Goal: Task Accomplishment & Management: Manage account settings

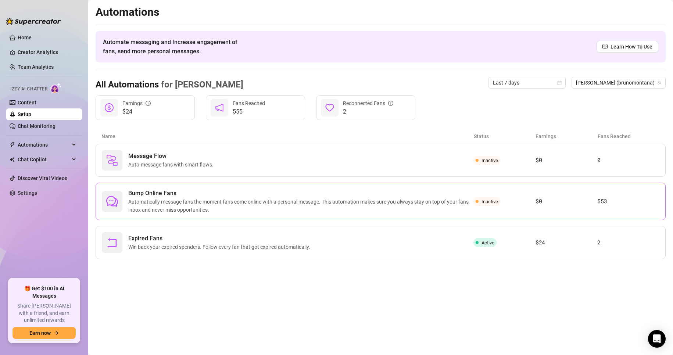
click at [195, 192] on span "Bump Online Fans" at bounding box center [300, 193] width 345 height 9
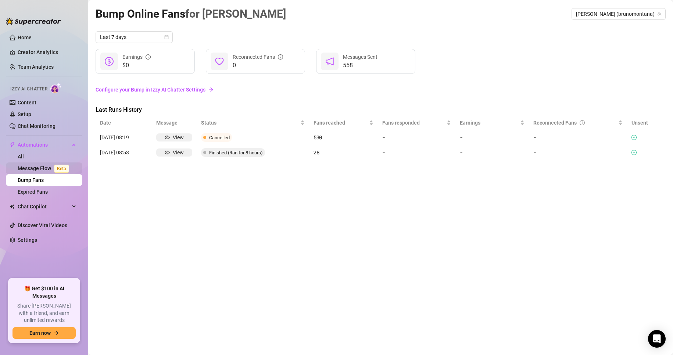
click at [62, 166] on span "Beta" at bounding box center [61, 169] width 15 height 8
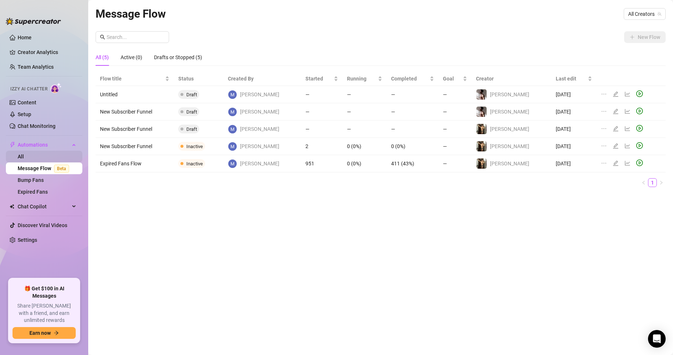
click at [24, 159] on link "All" at bounding box center [21, 157] width 6 height 6
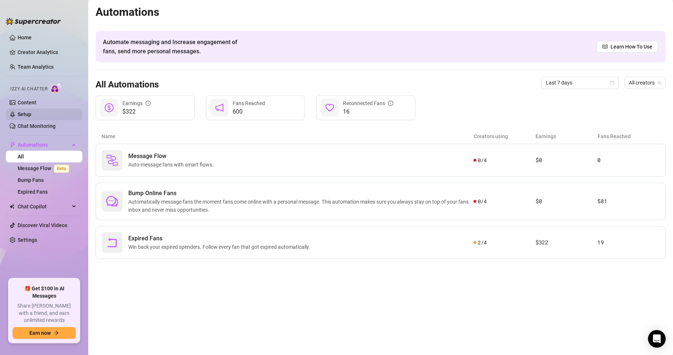
click at [23, 111] on link "Setup" at bounding box center [25, 114] width 14 height 6
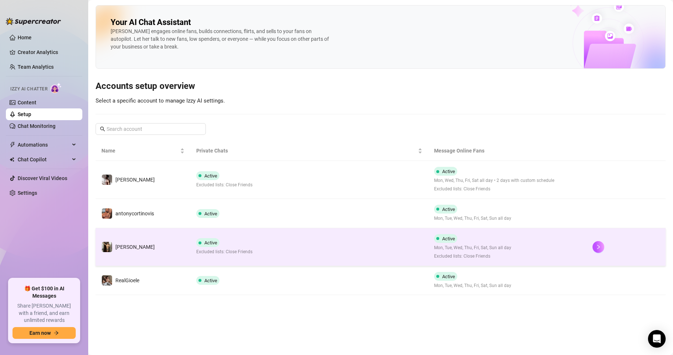
click at [290, 250] on td "Active Excluded lists: Close Friends" at bounding box center [308, 247] width 237 height 38
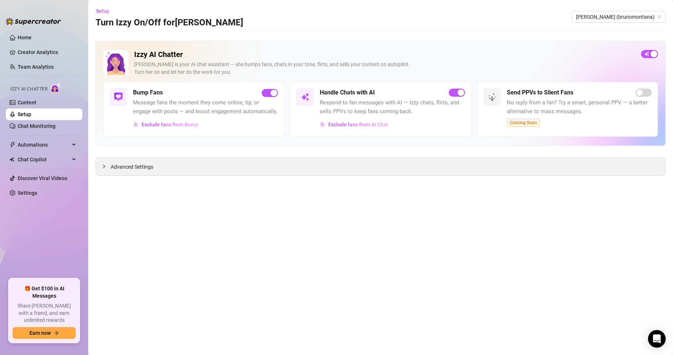
click at [134, 163] on div "Advanced Settings" at bounding box center [380, 166] width 569 height 17
click at [137, 165] on span "Advanced Settings" at bounding box center [132, 167] width 43 height 8
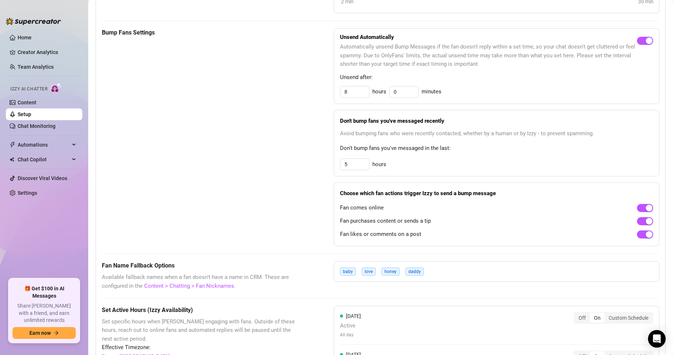
scroll to position [331, 0]
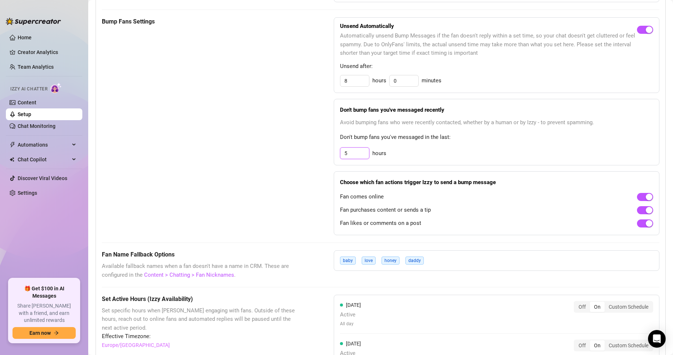
click at [352, 159] on input "5" at bounding box center [354, 153] width 29 height 11
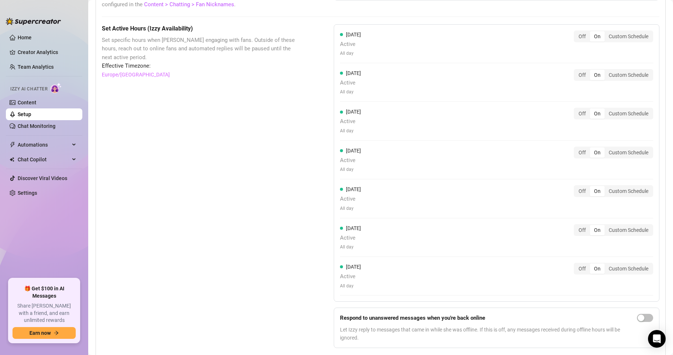
scroll to position [637, 0]
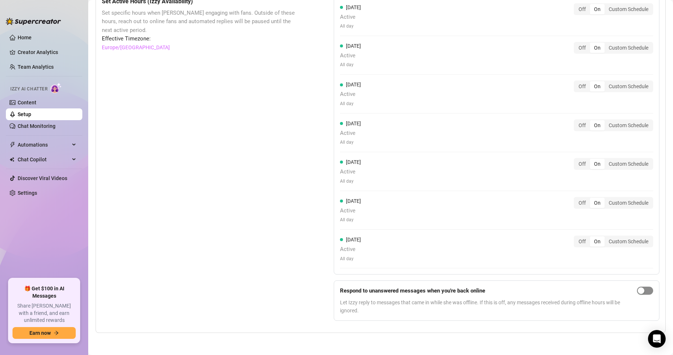
click at [406, 294] on span "button" at bounding box center [645, 291] width 16 height 8
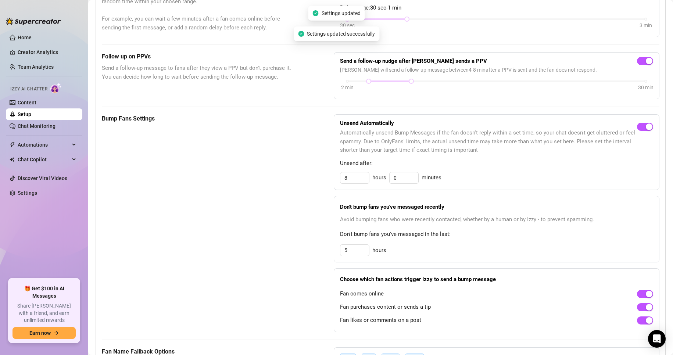
scroll to position [233, 0]
click at [36, 103] on link "Content" at bounding box center [27, 103] width 19 height 6
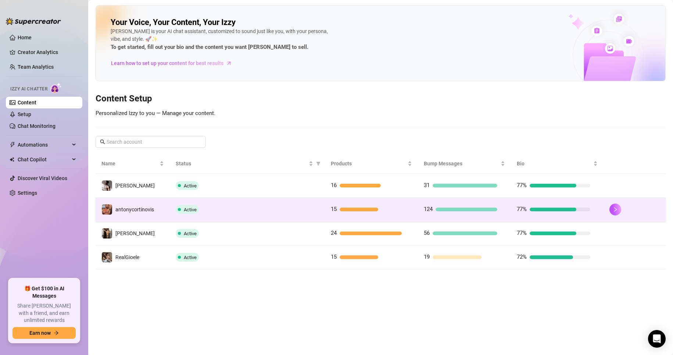
click at [406, 206] on div "124" at bounding box center [460, 209] width 73 height 9
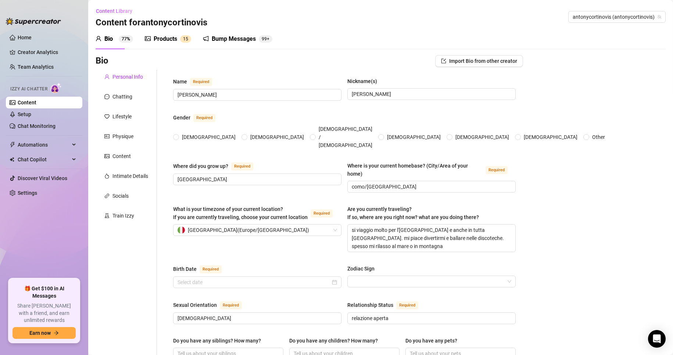
radio input "true"
type input "[DATE]"
click at [238, 41] on div "Bump Messages" at bounding box center [234, 39] width 44 height 9
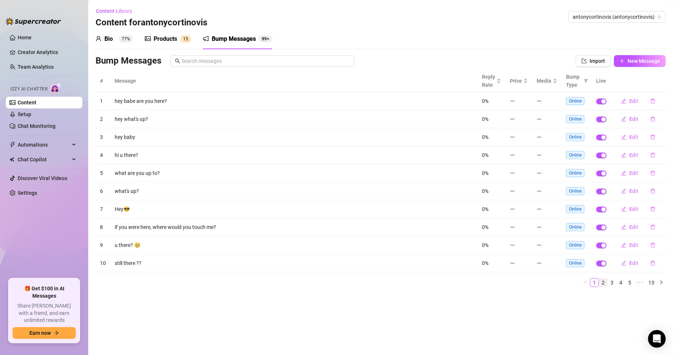
click at [406, 283] on link "2" at bounding box center [603, 283] width 8 height 8
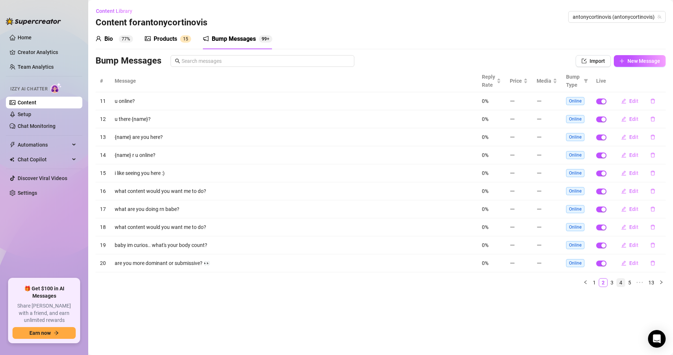
click at [406, 283] on link "4" at bounding box center [621, 283] width 8 height 8
click at [406, 282] on link "6" at bounding box center [629, 283] width 8 height 8
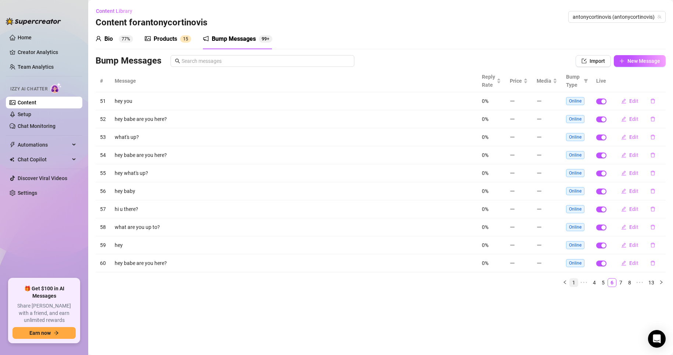
click at [406, 281] on link "1" at bounding box center [574, 283] width 8 height 8
click at [406, 283] on link "13" at bounding box center [651, 283] width 10 height 8
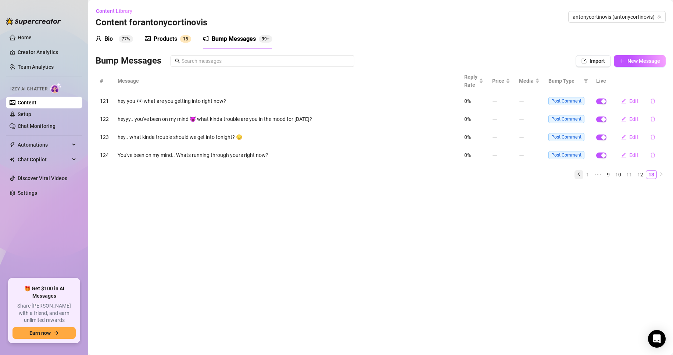
click at [406, 175] on icon "left" at bounding box center [578, 174] width 2 height 4
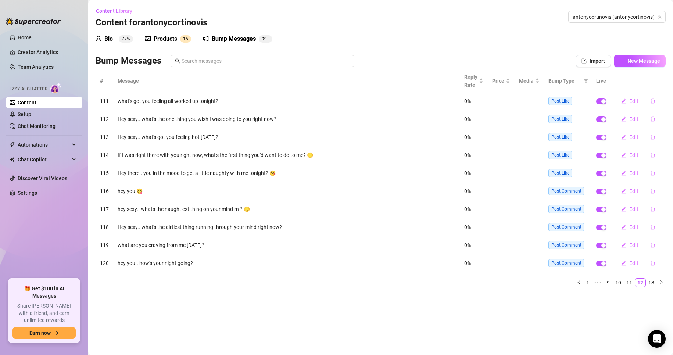
click at [110, 40] on div "Bio" at bounding box center [108, 39] width 8 height 9
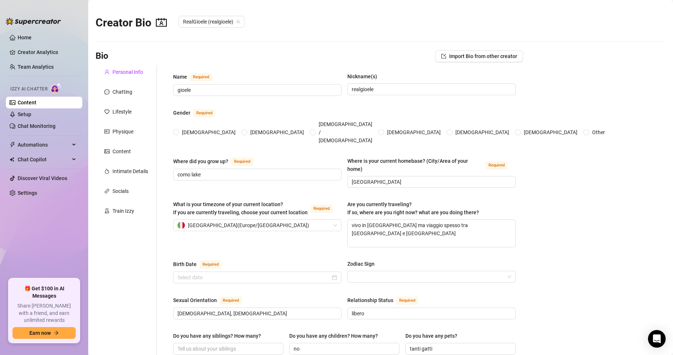
radio input "true"
type input "[DATE]"
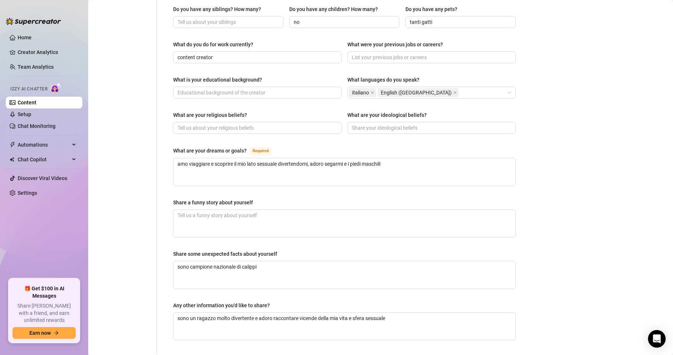
scroll to position [331, 0]
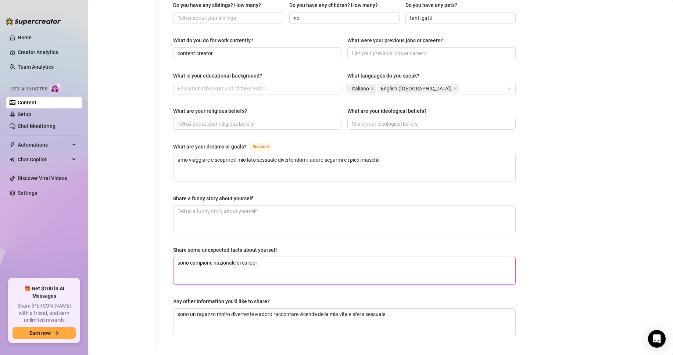
click at [263, 257] on textarea "sono campione nazionale di calippi" at bounding box center [344, 270] width 342 height 27
type textarea "sono campione nazionale di calippi,"
type textarea "sono campione nazionale di [PERSON_NAME], a"
type textarea "sono campione nazionale di calippi, am"
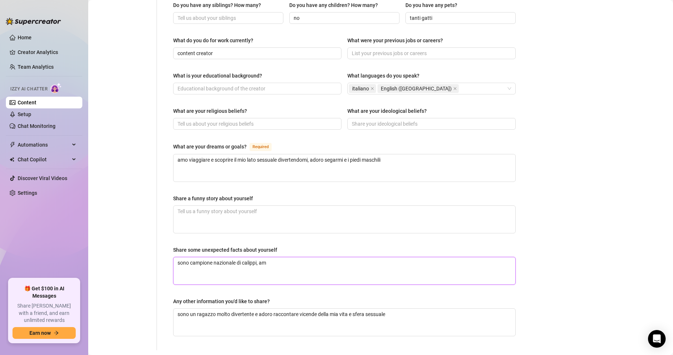
type textarea "sono campione nazionale di calippi, amo"
type textarea "sono campione nazionale di [PERSON_NAME], amo s"
type textarea "sono campione nazionale di [PERSON_NAME], amo su"
type textarea "sono campione nazionale di calippi, amo suo"
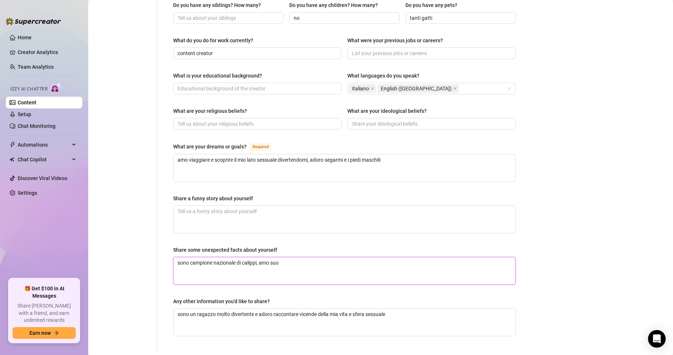
type textarea "sono campione nazionale di [PERSON_NAME], amo suon"
type textarea "sono campione nazionale di calippi, amo suona"
type textarea "sono campione nazionale di [PERSON_NAME], [PERSON_NAME]"
type textarea "sono campione nazionale di calippi, amo suonare"
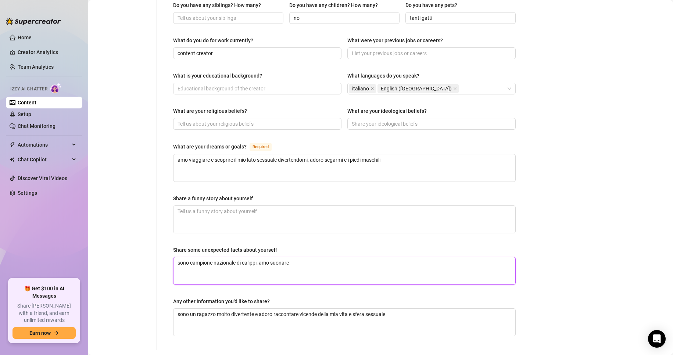
type textarea "sono campione nazionale di [PERSON_NAME], amo suonare l"
type textarea "sono campione nazionale di [PERSON_NAME], amo suonare la"
type textarea "sono campione nazionale di [PERSON_NAME], amo suonare la c"
type textarea "sono campione nazionale di [PERSON_NAME], amo suonare la ch"
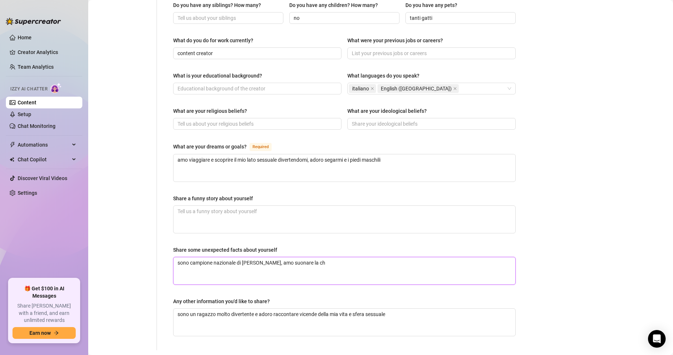
type textarea "sono campione nazionale di [PERSON_NAME], amo suonare la chi"
type textarea "sono campione nazionale di [PERSON_NAME], amo suonare la chit"
type textarea "sono campione nazionale di [PERSON_NAME], amo suonare la chita"
type textarea "sono campione nazionale di [PERSON_NAME], amo suonare la chitar"
type textarea "sono campione nazionale di [PERSON_NAME], amo suonare la chitarr"
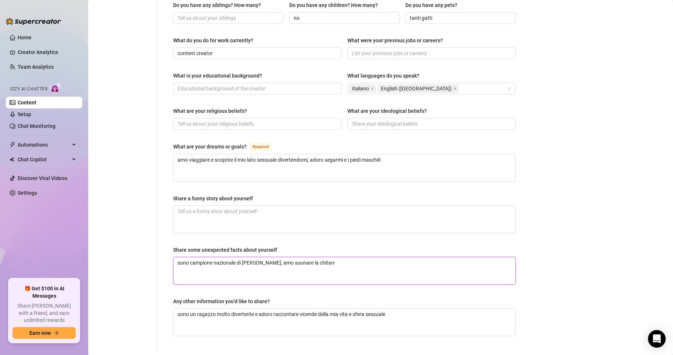
type textarea "sono campione nazionale di [PERSON_NAME], amo suonare la chitarra"
type textarea "sono campione nazionale di [PERSON_NAME], amo suonare la chitarra e"
type textarea "sono campione nazionale di [PERSON_NAME], amo suonare la chitarra e i"
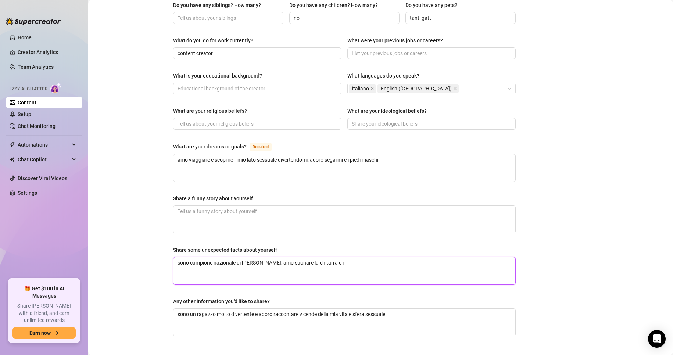
type textarea "sono campione nazionale di [PERSON_NAME], amo suonare la chitarra e il"
type textarea "sono campione nazionale di calippi, amo suonare la chitarra e il p"
type textarea "sono campione nazionale di calippi, amo suonare la chitarra e il pi"
type textarea "sono campione nazionale di [PERSON_NAME], amo suonare la chitarra e il pia"
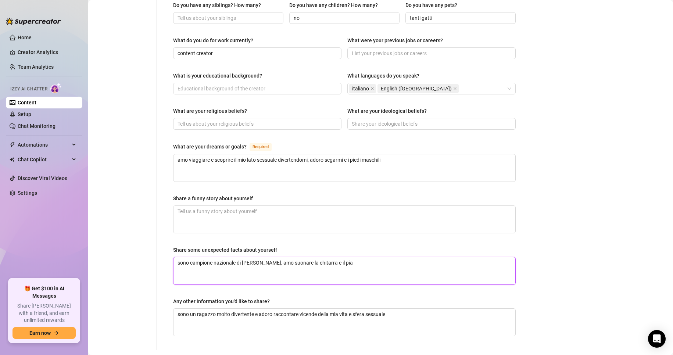
type textarea "sono campione nazionale di [PERSON_NAME], amo suonare la chitarra e il pian"
type textarea "sono campione nazionale di [PERSON_NAME], amo suonare la chitarra e il piano"
type textarea "sono campione nazionale di [PERSON_NAME], amo suonare la chitarra e il pianof"
type textarea "sono campione nazionale di [PERSON_NAME], amo suonare la chitarra e il pianofo"
type textarea "sono campione nazionale di [PERSON_NAME], amo suonare la chitarra e il pianofor"
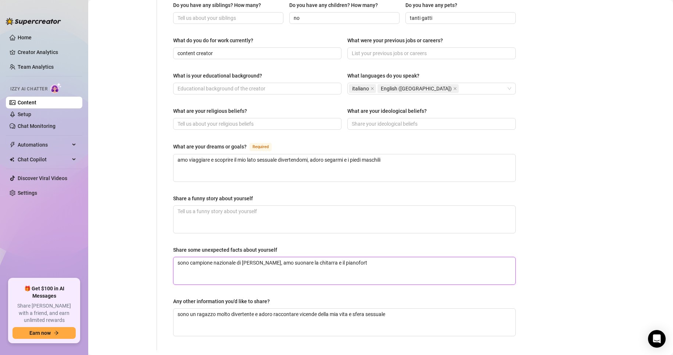
type textarea "sono campione nazionale di [PERSON_NAME], amo suonare la chitarra e il pianofor…"
click at [406, 355] on button "Save All Changes" at bounding box center [485, 362] width 51 height 12
click at [31, 117] on link "Setup" at bounding box center [25, 114] width 14 height 6
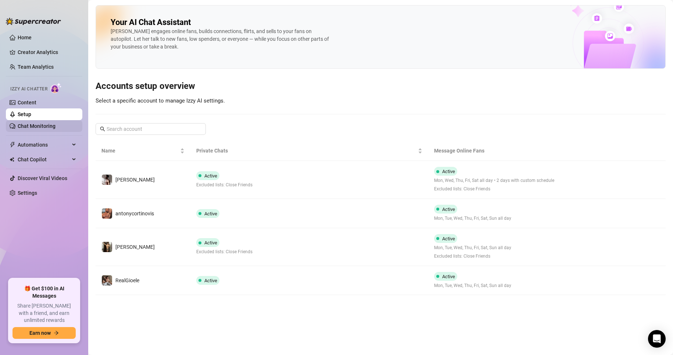
click at [43, 125] on link "Chat Monitoring" at bounding box center [37, 126] width 38 height 6
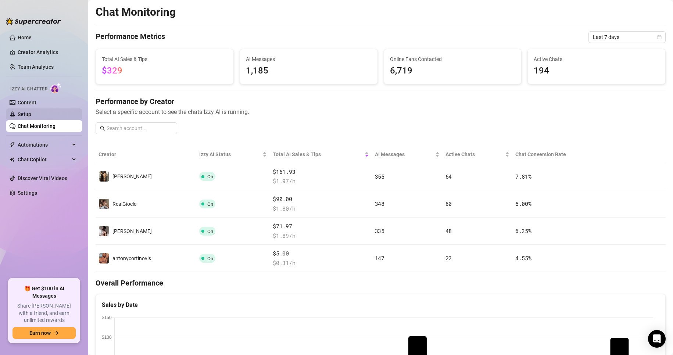
click at [27, 111] on link "Setup" at bounding box center [25, 114] width 14 height 6
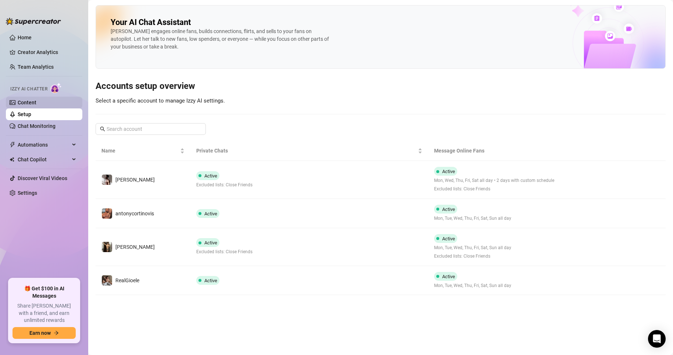
click at [35, 104] on link "Content" at bounding box center [27, 103] width 19 height 6
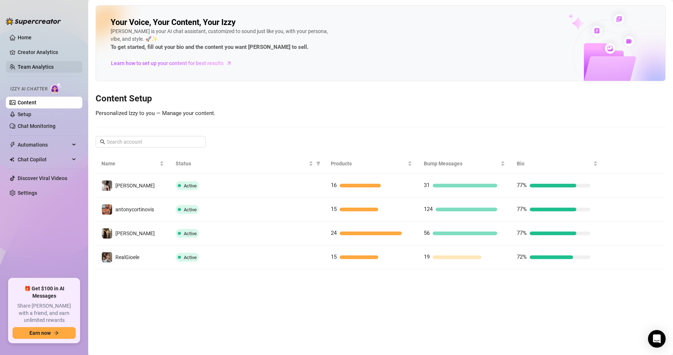
click at [25, 68] on link "Team Analytics" at bounding box center [36, 67] width 36 height 6
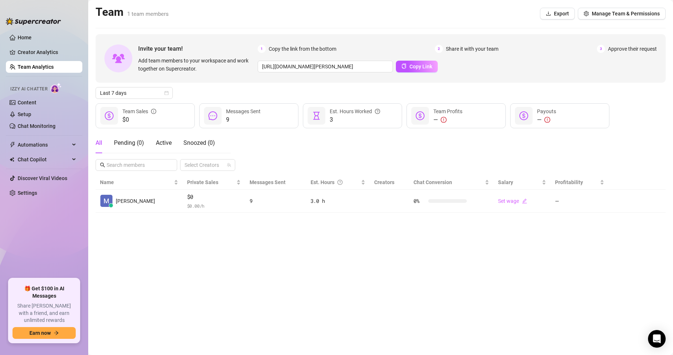
click at [47, 60] on ul "Home Creator Analytics Team Analytics Izzy AI Chatter Content Setup Chat Monito…" at bounding box center [44, 152] width 76 height 247
click at [51, 55] on link "Creator Analytics" at bounding box center [47, 52] width 59 height 12
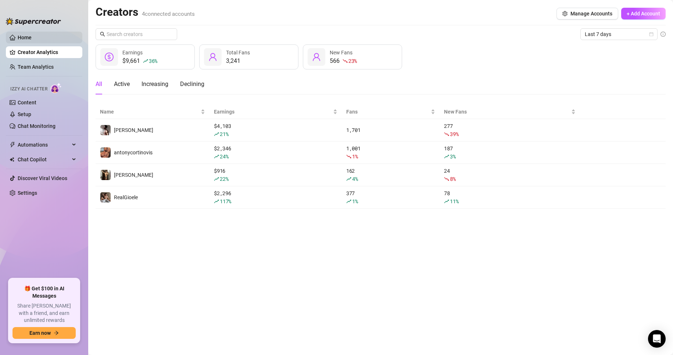
click at [28, 40] on link "Home" at bounding box center [25, 38] width 14 height 6
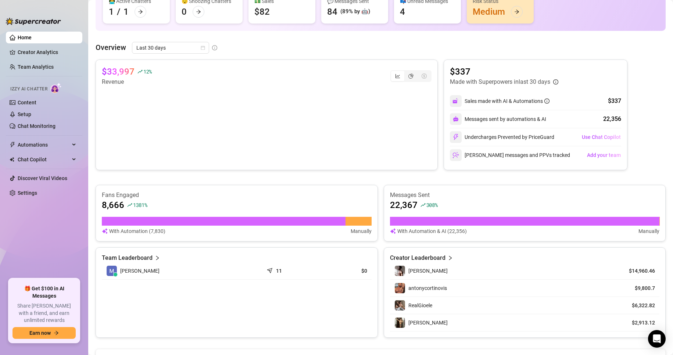
scroll to position [73, 0]
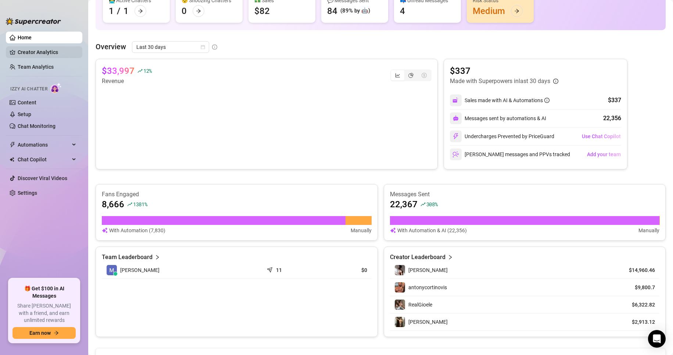
click at [32, 49] on link "Creator Analytics" at bounding box center [47, 52] width 59 height 12
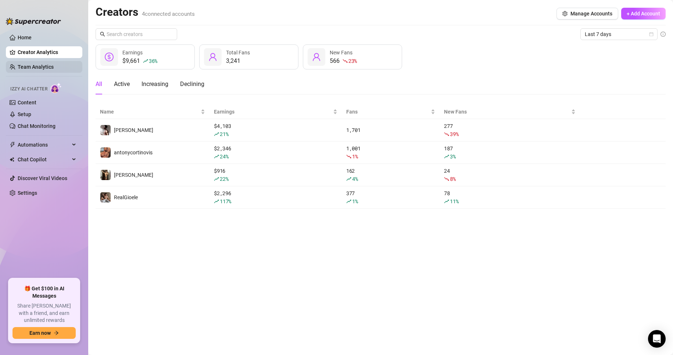
click at [32, 70] on link "Team Analytics" at bounding box center [36, 67] width 36 height 6
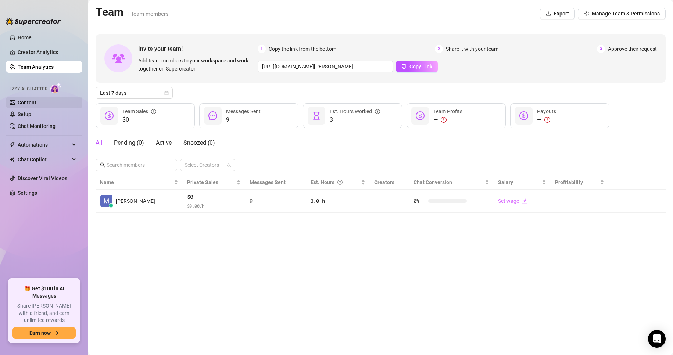
click at [36, 100] on link "Content" at bounding box center [27, 103] width 19 height 6
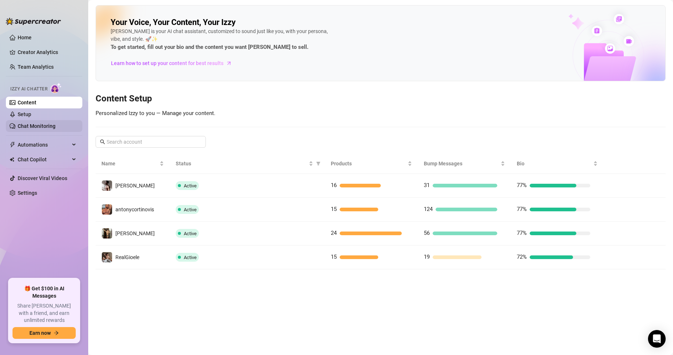
click at [44, 123] on link "Chat Monitoring" at bounding box center [37, 126] width 38 height 6
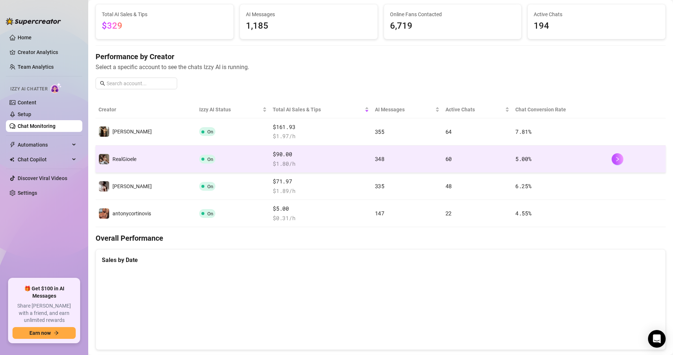
scroll to position [26, 0]
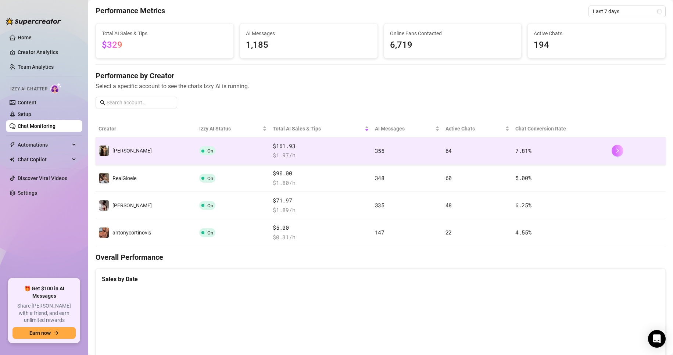
click at [406, 152] on button "button" at bounding box center [617, 151] width 12 height 12
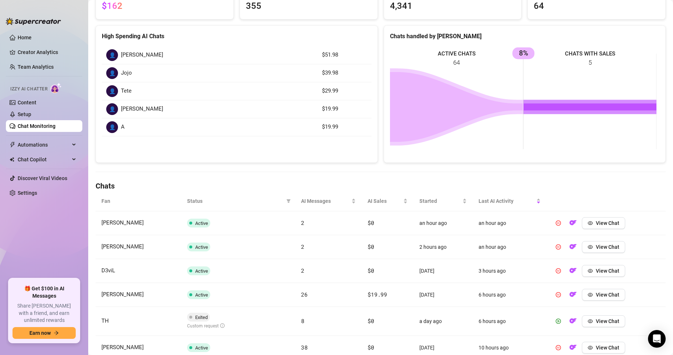
scroll to position [110, 0]
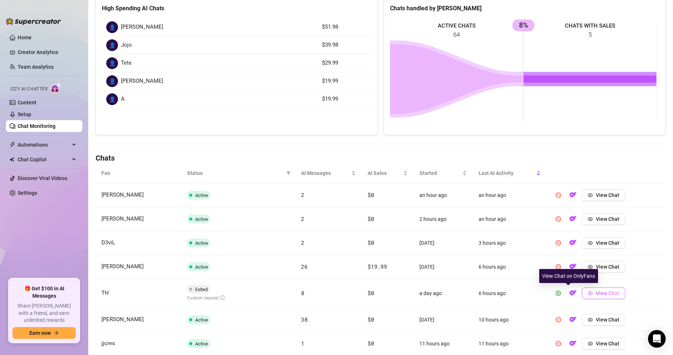
click at [406, 294] on button "View Chat" at bounding box center [603, 293] width 43 height 12
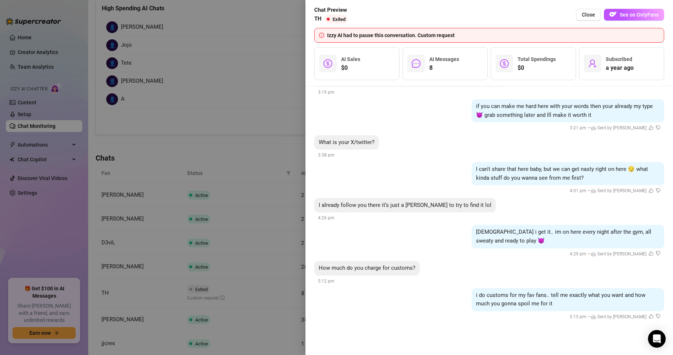
scroll to position [1283, 0]
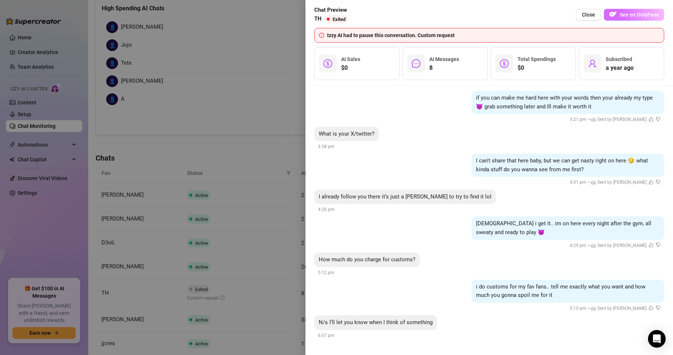
click at [406, 16] on button "See on OnlyFans" at bounding box center [634, 15] width 60 height 12
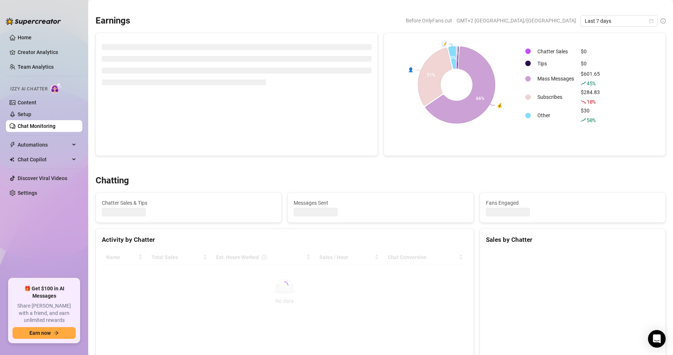
click at [45, 128] on link "Chat Monitoring" at bounding box center [37, 126] width 38 height 6
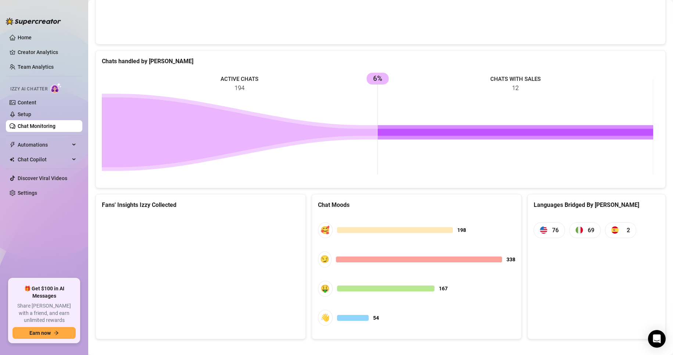
scroll to position [356, 0]
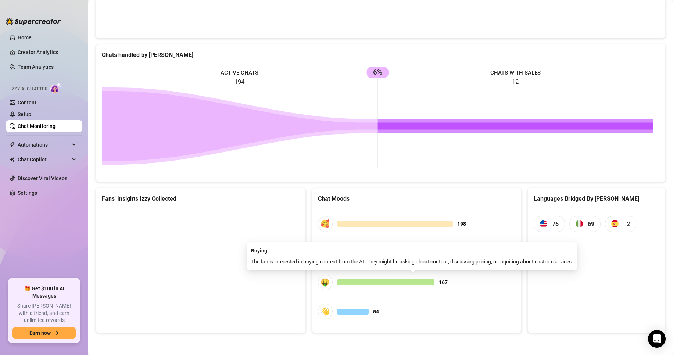
click at [331, 287] on span "🤑 167" at bounding box center [417, 282] width 198 height 16
click at [337, 282] on div at bounding box center [386, 282] width 98 height 6
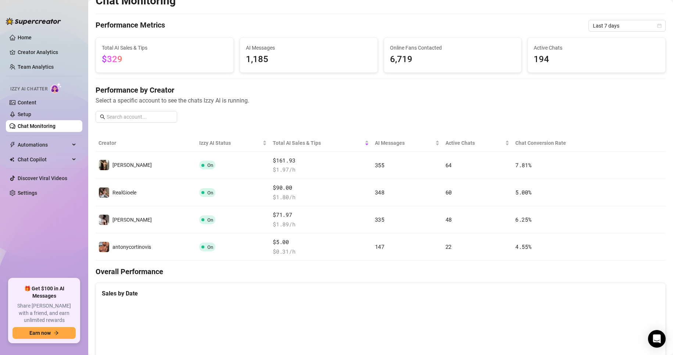
scroll to position [0, 0]
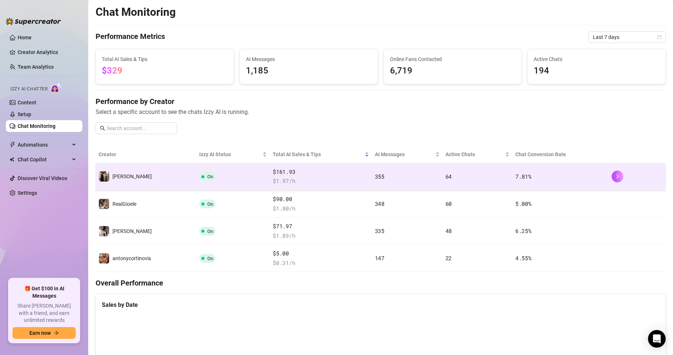
click at [123, 176] on span "[PERSON_NAME]" at bounding box center [131, 176] width 39 height 6
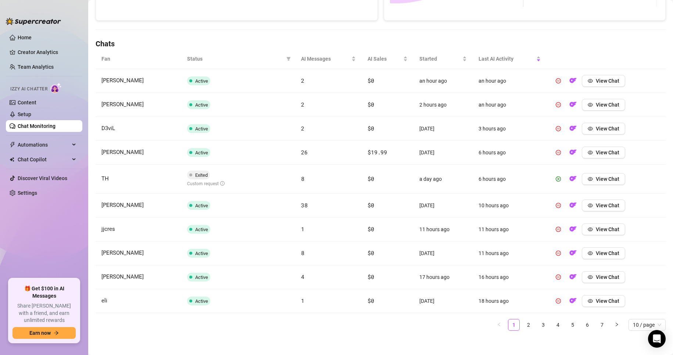
scroll to position [228, 0]
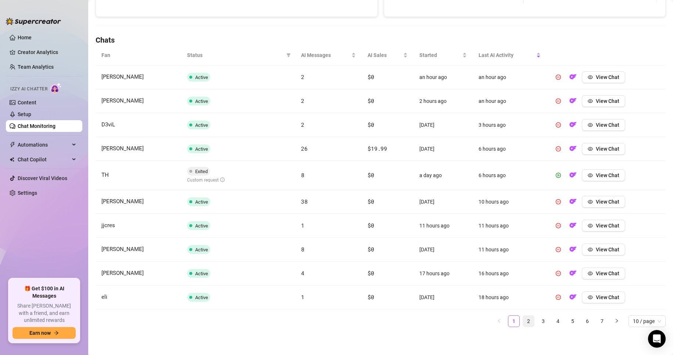
click at [406, 321] on link "2" at bounding box center [528, 321] width 11 height 11
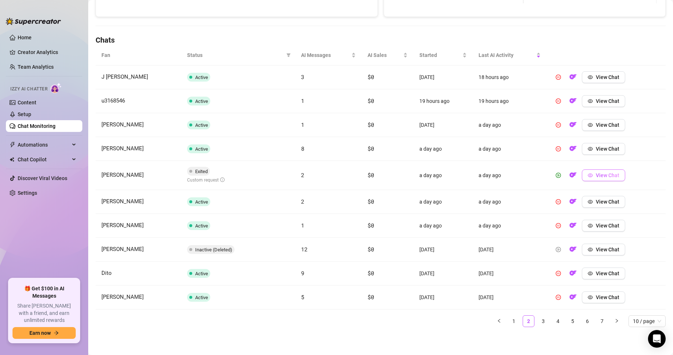
click at [406, 173] on icon "eye" at bounding box center [590, 175] width 5 height 5
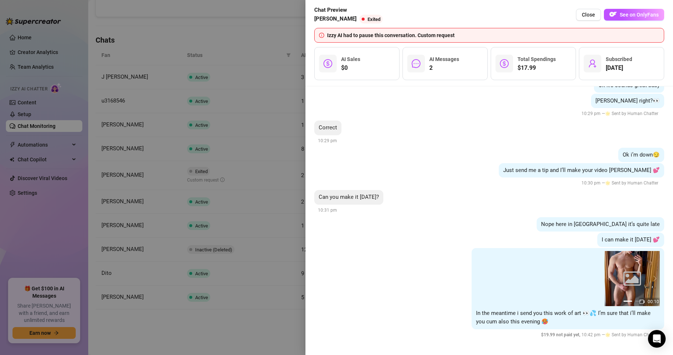
scroll to position [414, 0]
click at [276, 207] on div at bounding box center [336, 177] width 673 height 355
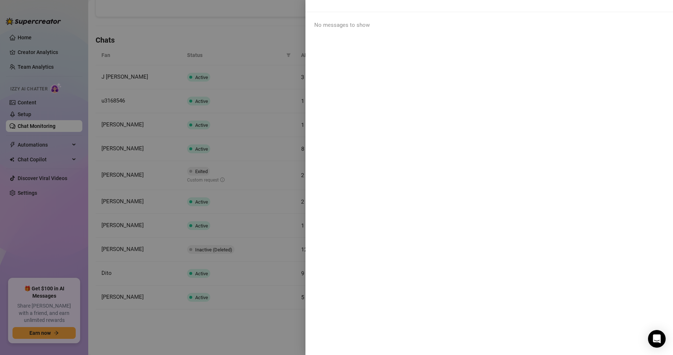
scroll to position [0, 0]
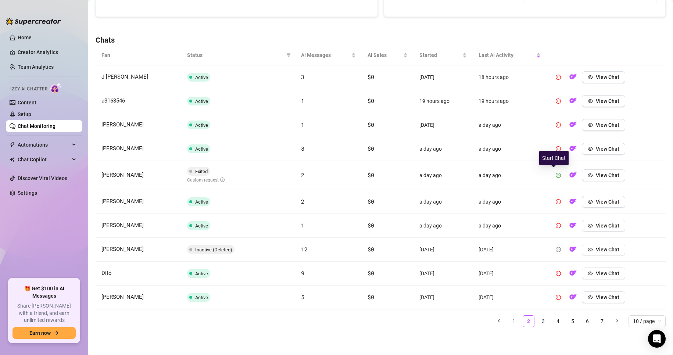
click at [406, 174] on icon "play-circle" at bounding box center [558, 175] width 5 height 5
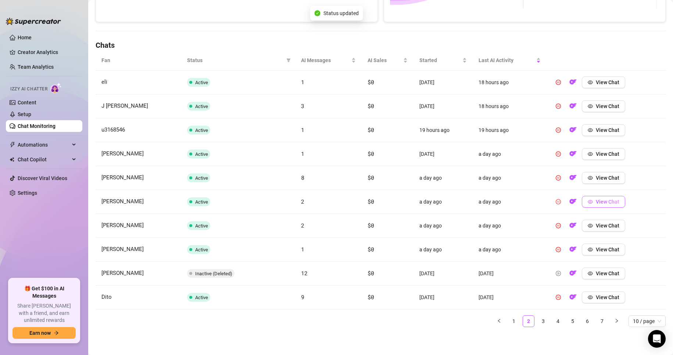
click at [406, 199] on icon "eye" at bounding box center [590, 201] width 5 height 5
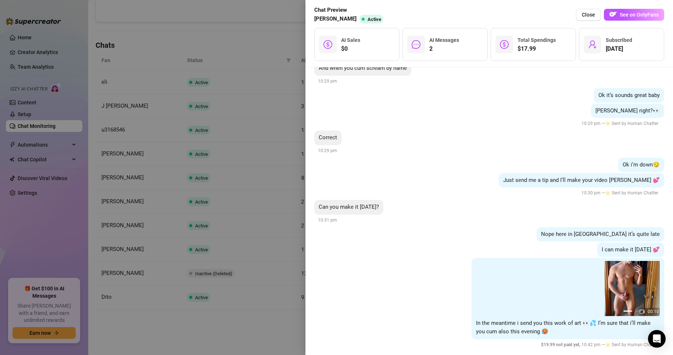
scroll to position [394, 0]
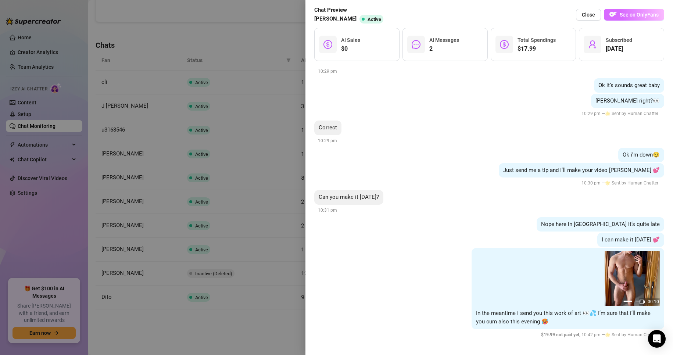
click at [406, 9] on button "See on OnlyFans" at bounding box center [634, 15] width 60 height 12
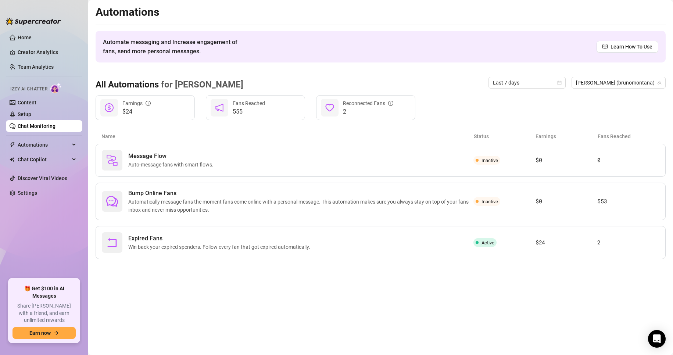
click at [44, 127] on link "Chat Monitoring" at bounding box center [37, 126] width 38 height 6
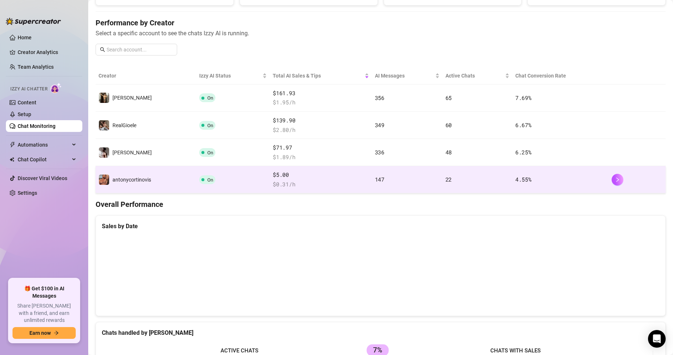
scroll to position [73, 0]
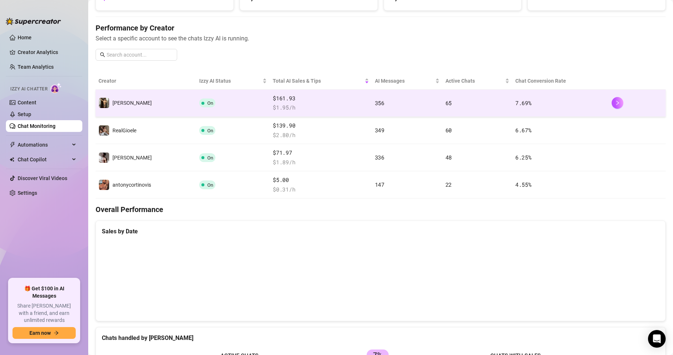
click at [143, 96] on td "[PERSON_NAME]" at bounding box center [146, 103] width 101 height 27
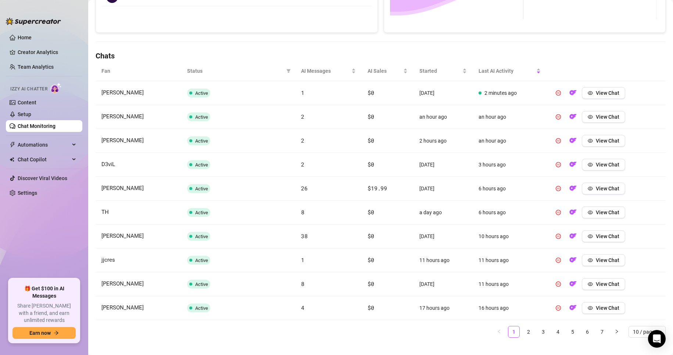
scroll to position [223, 0]
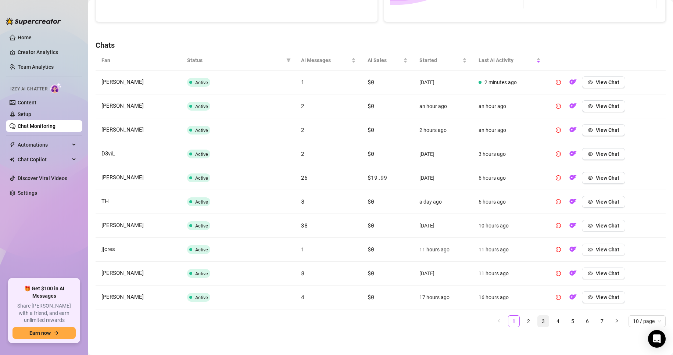
click at [406, 317] on link "3" at bounding box center [543, 321] width 11 height 11
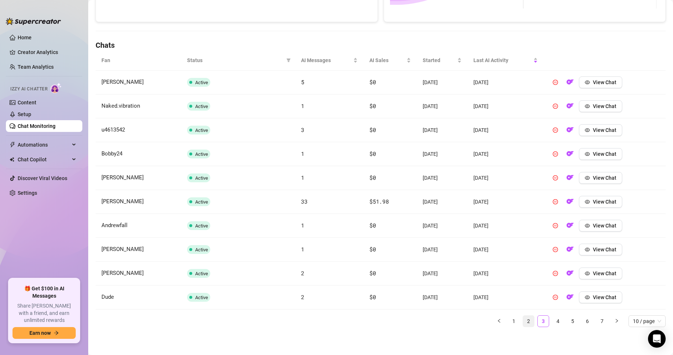
click at [406, 321] on link "2" at bounding box center [528, 321] width 11 height 11
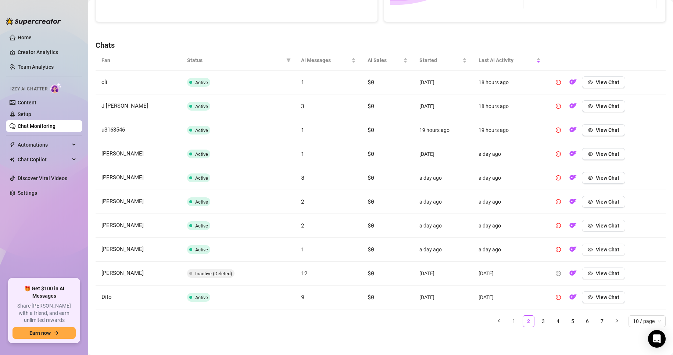
click at [406, 327] on div "Fan Status AI Messages AI Sales Started Last AI Activity eli Active 1 $0 [DATE]…" at bounding box center [381, 191] width 570 height 283
click at [406, 325] on link "3" at bounding box center [543, 321] width 11 height 11
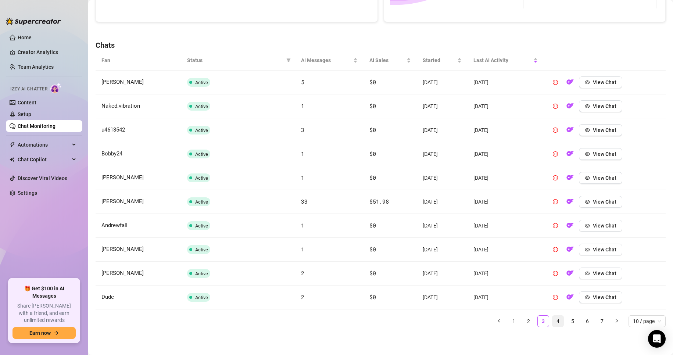
click at [406, 324] on link "4" at bounding box center [557, 321] width 11 height 11
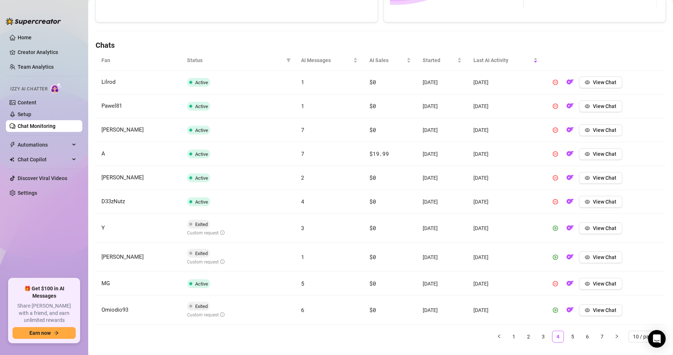
click at [406, 337] on link "5" at bounding box center [572, 336] width 11 height 11
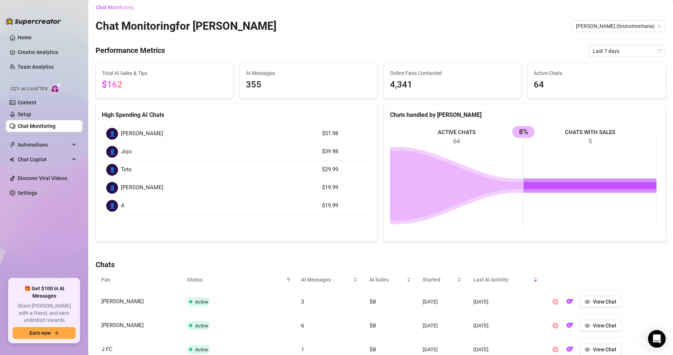
scroll to position [0, 0]
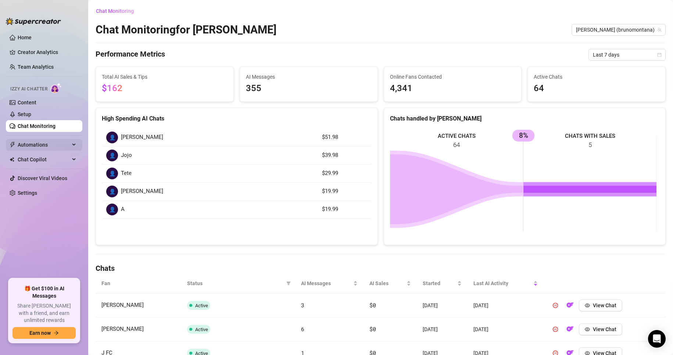
click at [55, 143] on span "Automations" at bounding box center [44, 145] width 52 height 12
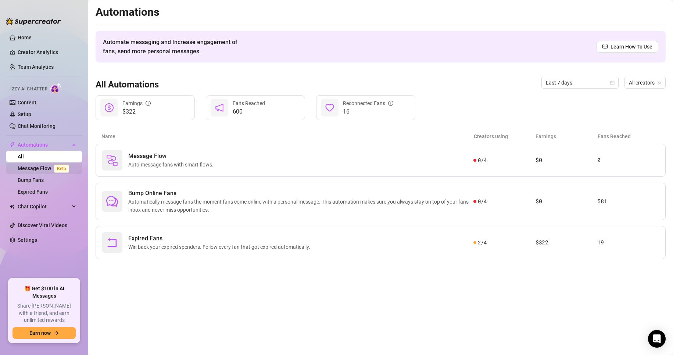
click at [53, 165] on link "Message Flow Beta" at bounding box center [45, 168] width 54 height 6
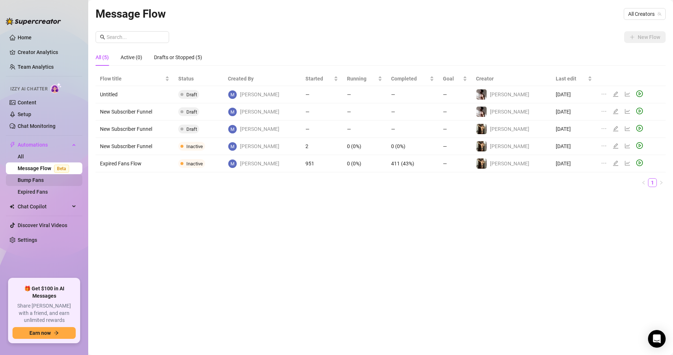
click at [44, 181] on link "Bump Fans" at bounding box center [31, 180] width 26 height 6
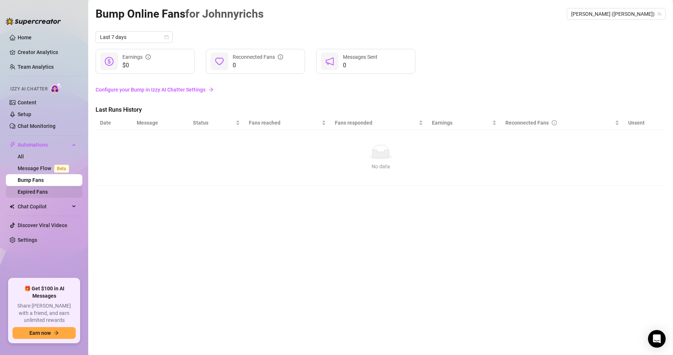
click at [48, 193] on link "Expired Fans" at bounding box center [33, 192] width 30 height 6
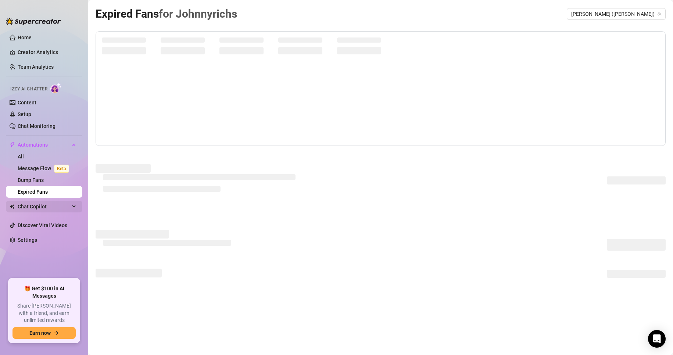
click at [37, 211] on span "Chat Copilot" at bounding box center [44, 207] width 52 height 12
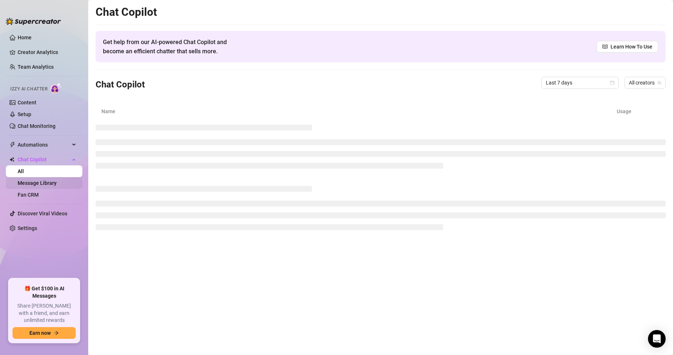
click at [35, 184] on link "Message Library" at bounding box center [37, 183] width 39 height 6
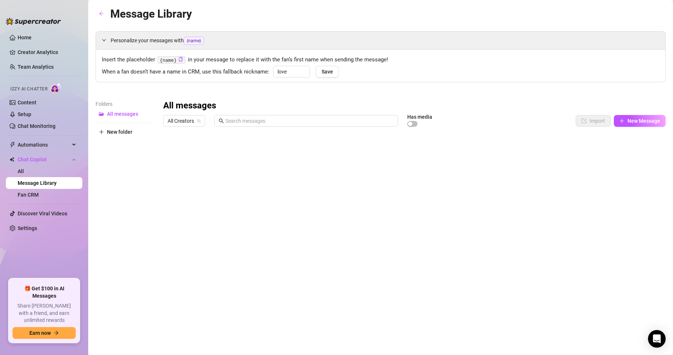
click at [168, 151] on div at bounding box center [414, 212] width 502 height 164
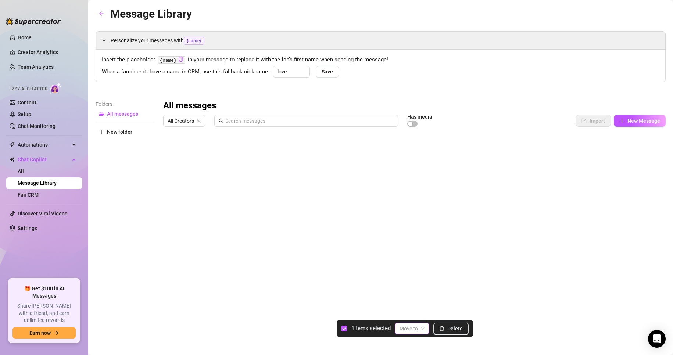
click at [406, 325] on input "search" at bounding box center [408, 328] width 18 height 11
click at [18, 36] on link "Home" at bounding box center [25, 38] width 14 height 6
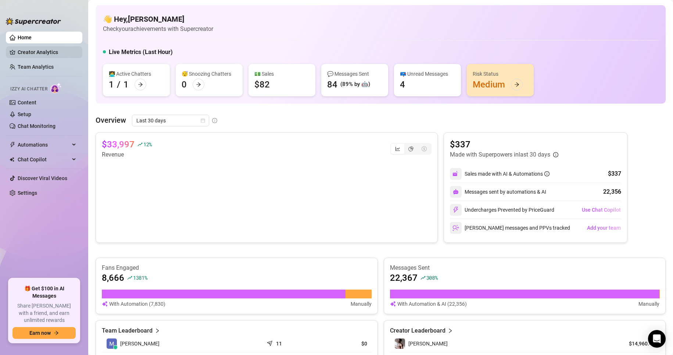
click at [33, 51] on link "Creator Analytics" at bounding box center [47, 52] width 59 height 12
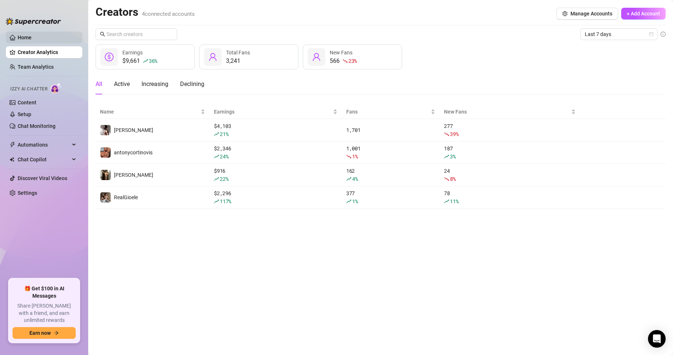
click at [27, 38] on link "Home" at bounding box center [25, 38] width 14 height 6
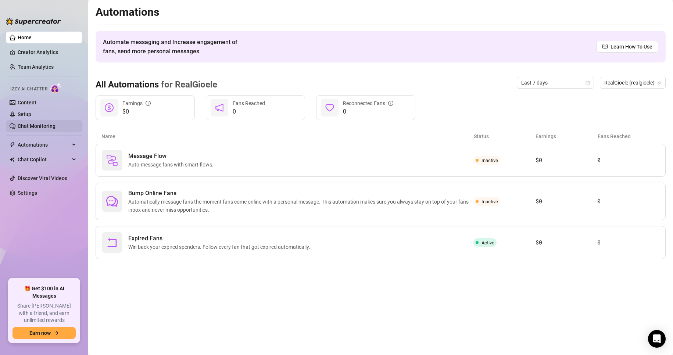
click at [47, 128] on link "Chat Monitoring" at bounding box center [37, 126] width 38 height 6
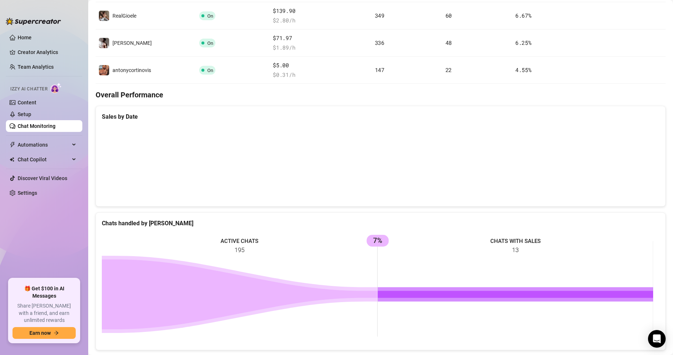
scroll to position [62, 0]
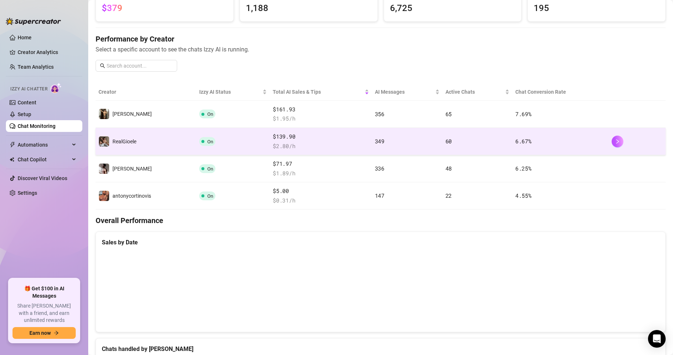
click at [406, 134] on td "60" at bounding box center [477, 141] width 70 height 27
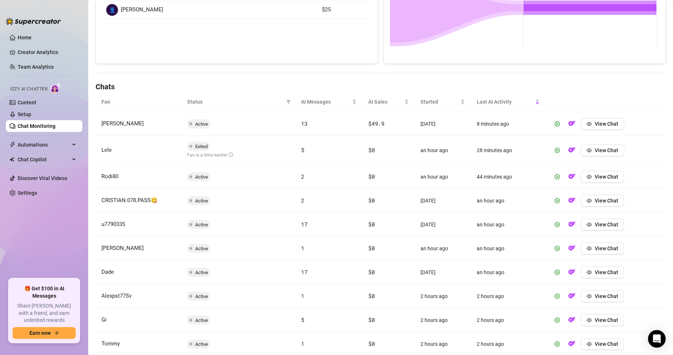
scroll to position [184, 0]
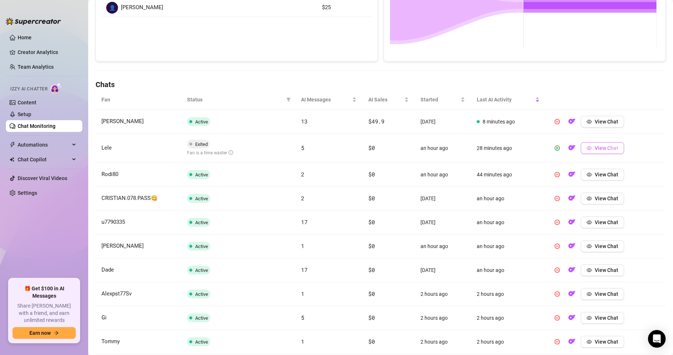
click at [406, 148] on span "View Chat" at bounding box center [606, 148] width 24 height 6
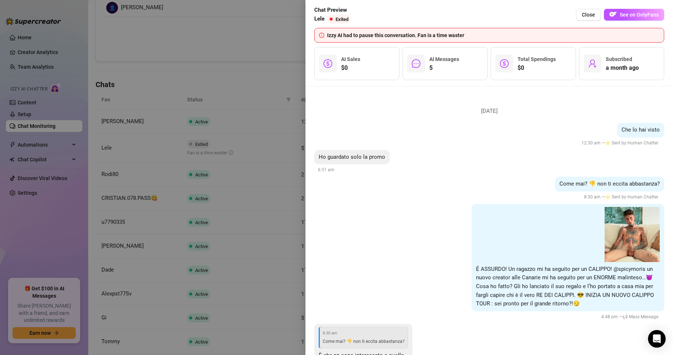
click at [229, 149] on div at bounding box center [336, 177] width 673 height 355
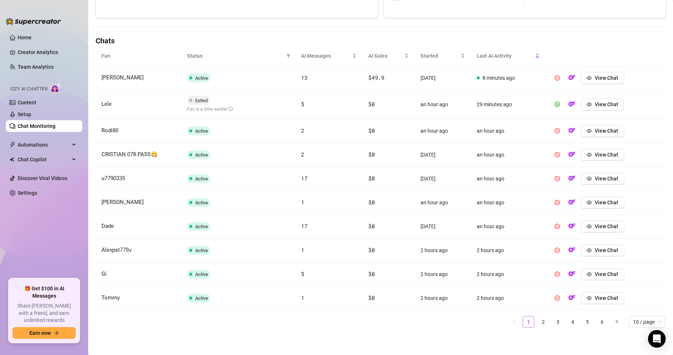
scroll to position [228, 0]
click at [406, 320] on link "2" at bounding box center [543, 321] width 11 height 11
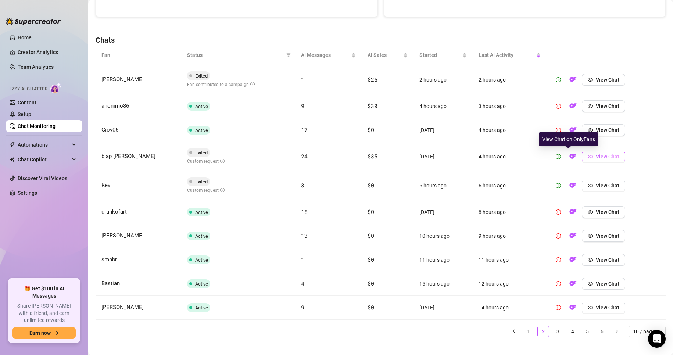
click at [406, 155] on span "View Chat" at bounding box center [608, 157] width 24 height 6
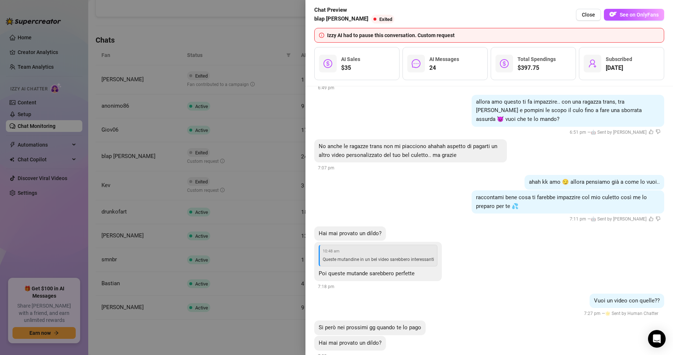
scroll to position [2892, 0]
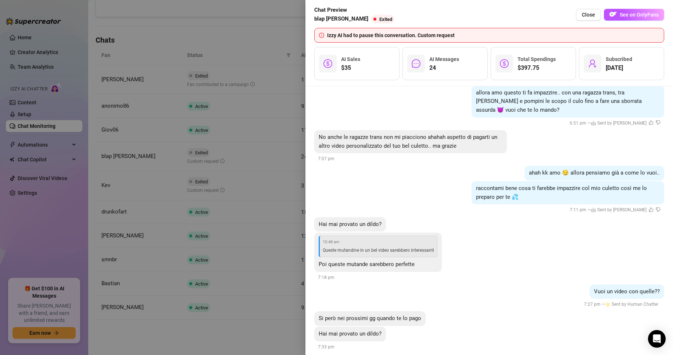
click at [208, 201] on div at bounding box center [336, 177] width 673 height 355
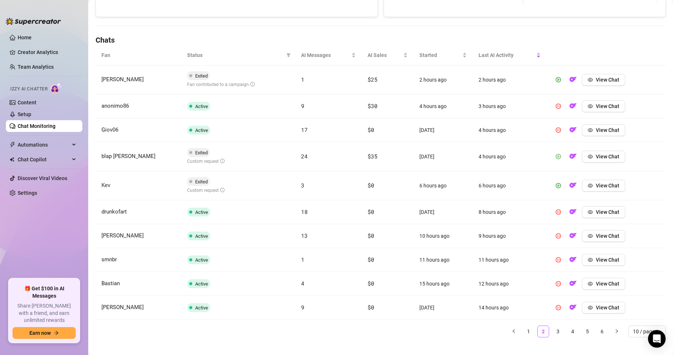
click at [406, 162] on button "button" at bounding box center [558, 157] width 12 height 12
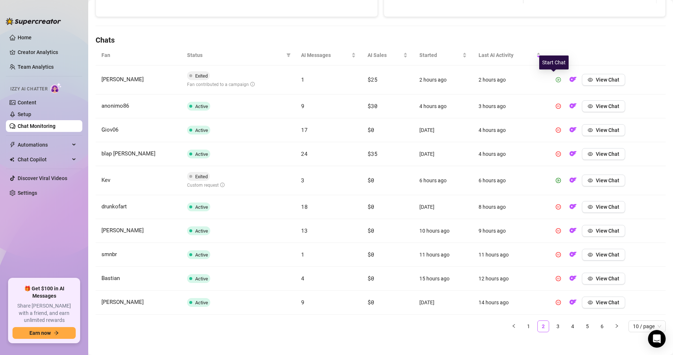
click at [406, 81] on button "button" at bounding box center [558, 80] width 12 height 12
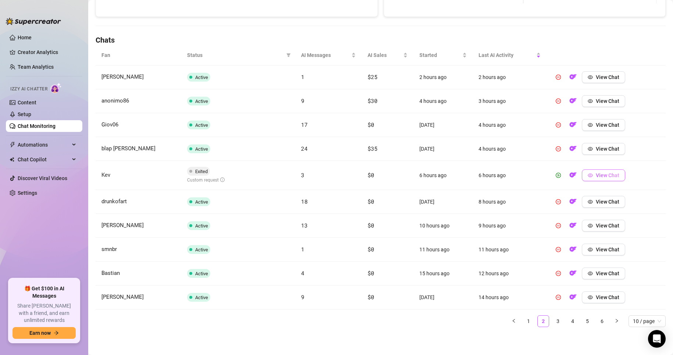
click at [406, 172] on button "View Chat" at bounding box center [603, 175] width 43 height 12
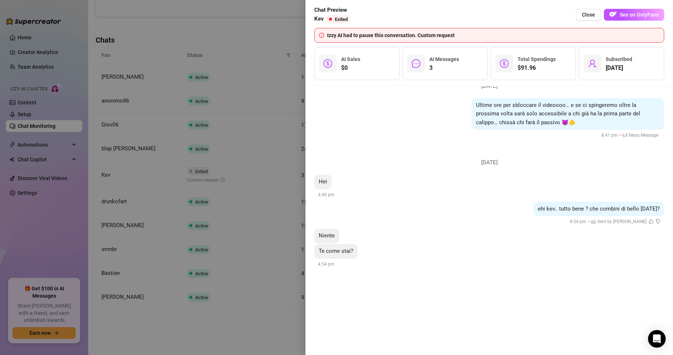
scroll to position [495, 0]
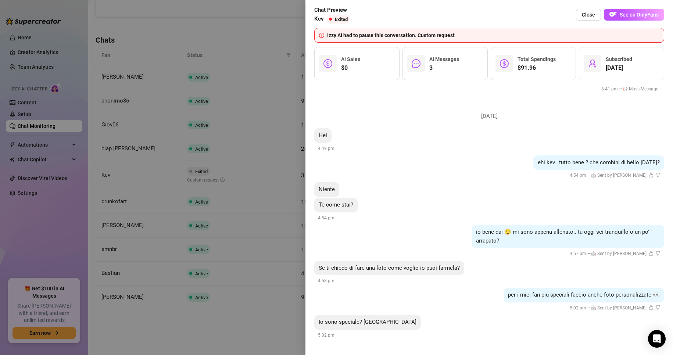
click at [263, 176] on div at bounding box center [336, 177] width 673 height 355
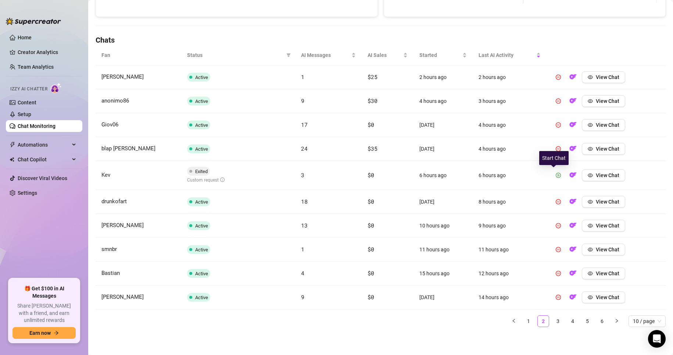
click at [406, 176] on icon "play-circle" at bounding box center [558, 175] width 2 height 3
click at [406, 319] on link "3" at bounding box center [557, 321] width 11 height 11
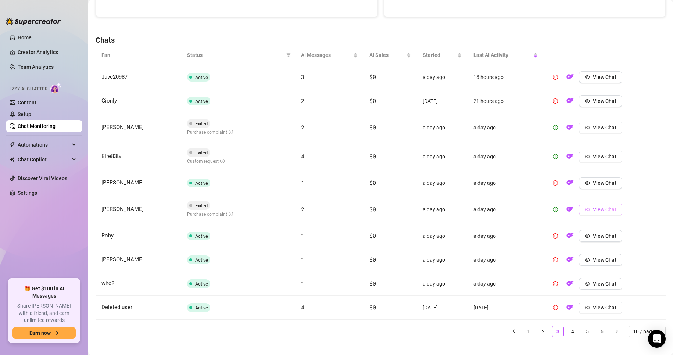
click at [406, 212] on span "button" at bounding box center [587, 209] width 5 height 6
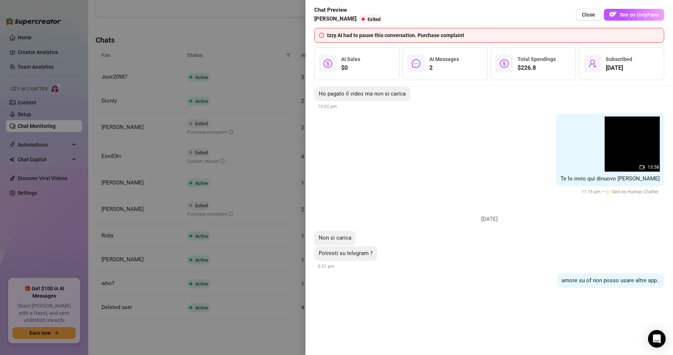
scroll to position [607, 0]
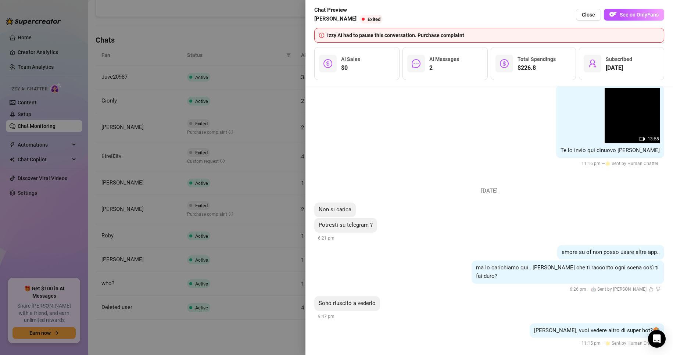
click at [226, 180] on div at bounding box center [336, 177] width 673 height 355
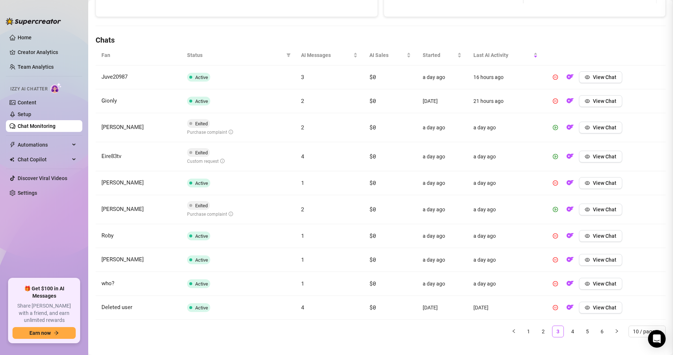
scroll to position [0, 0]
click at [406, 208] on icon "play-circle" at bounding box center [555, 209] width 5 height 5
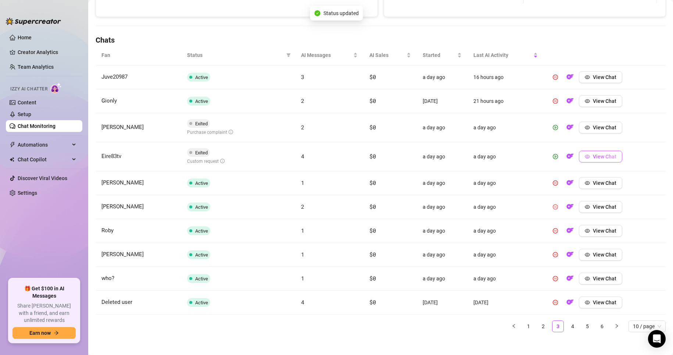
click at [406, 161] on button "View Chat" at bounding box center [600, 157] width 43 height 12
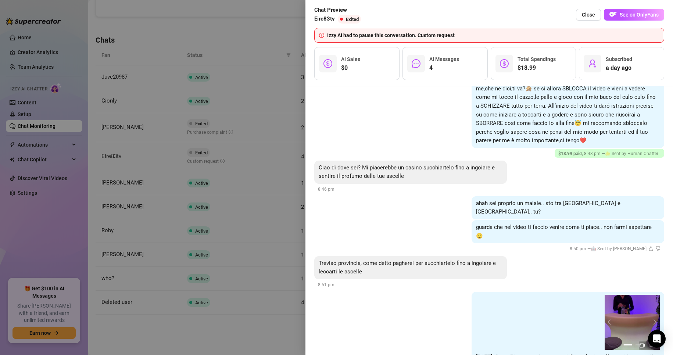
scroll to position [108, 0]
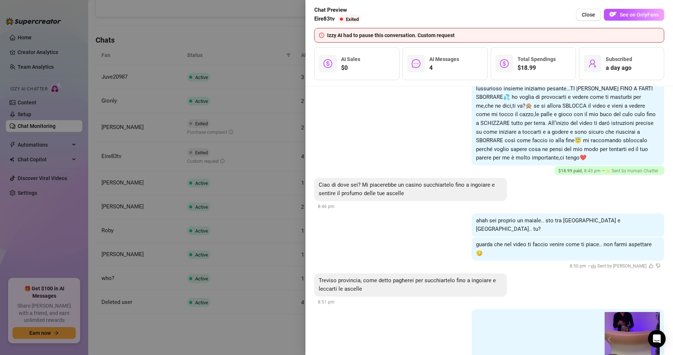
click at [249, 197] on div at bounding box center [336, 177] width 673 height 355
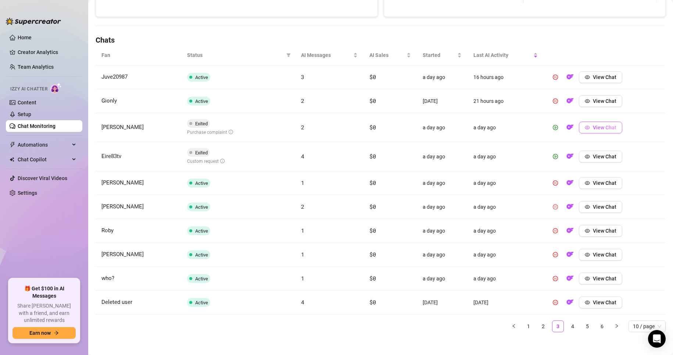
click at [406, 129] on icon "eye" at bounding box center [587, 127] width 5 height 5
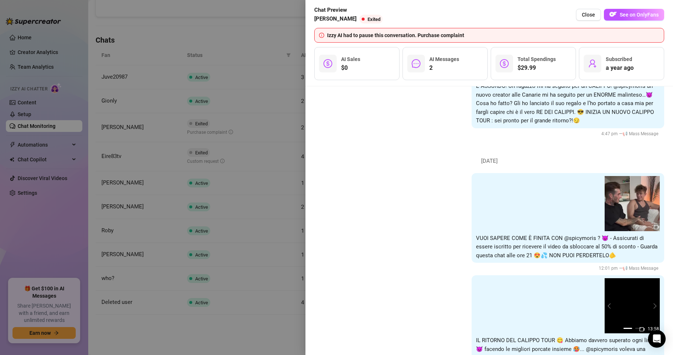
scroll to position [360, 0]
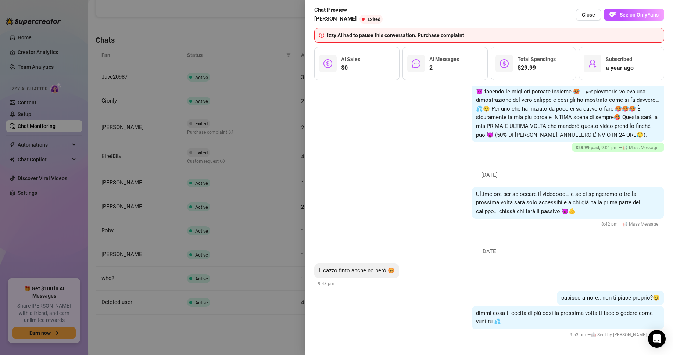
click at [252, 181] on div at bounding box center [336, 177] width 673 height 355
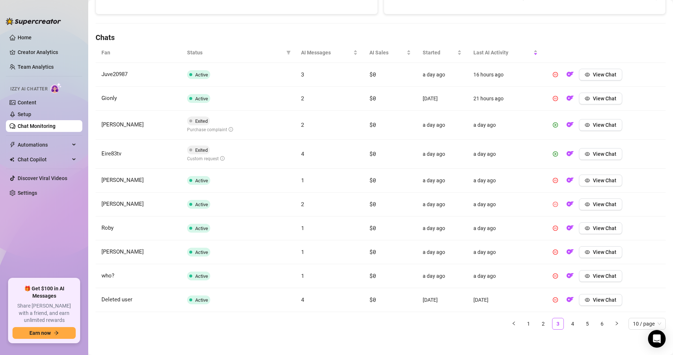
scroll to position [233, 0]
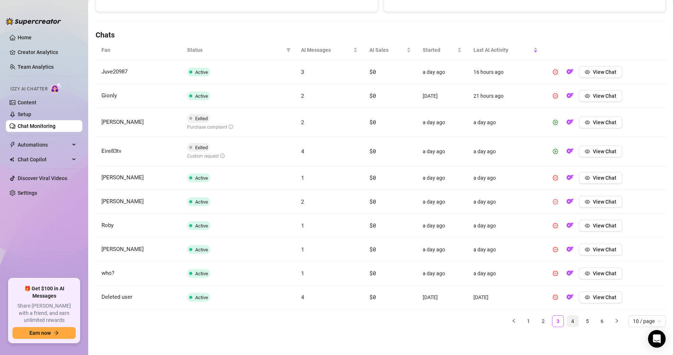
click at [406, 319] on link "4" at bounding box center [572, 321] width 11 height 11
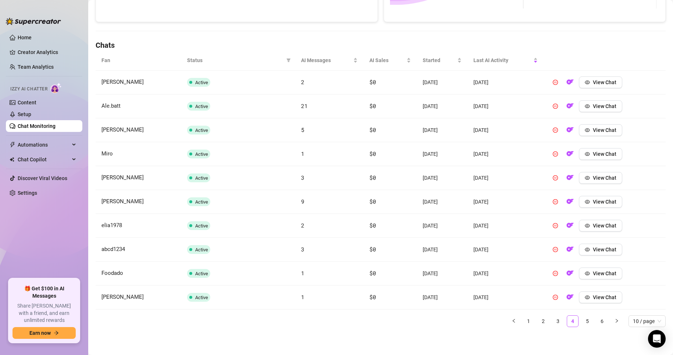
scroll to position [223, 0]
click at [406, 321] on link "5" at bounding box center [587, 321] width 11 height 11
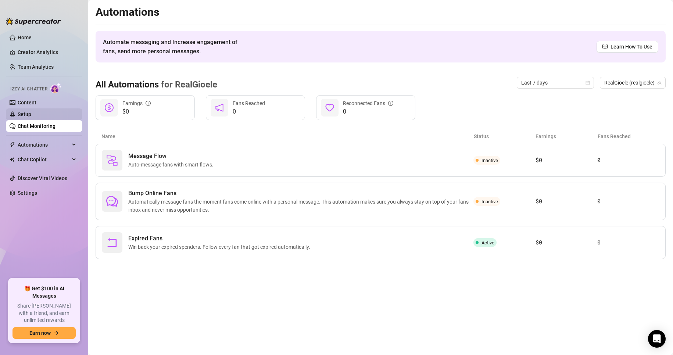
click at [31, 111] on link "Setup" at bounding box center [25, 114] width 14 height 6
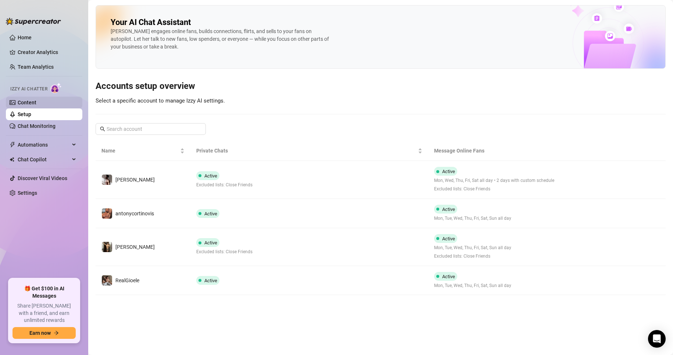
click at [18, 100] on link "Content" at bounding box center [27, 103] width 19 height 6
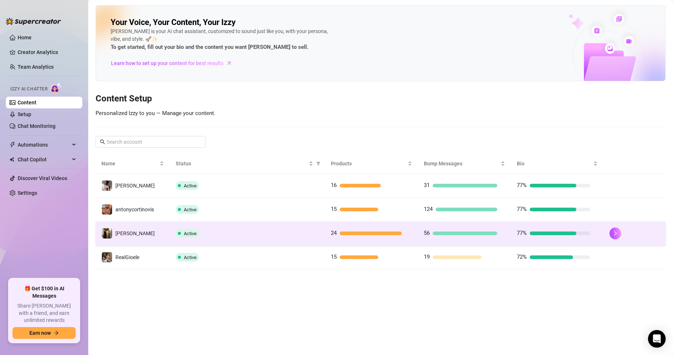
click at [205, 230] on div "Active" at bounding box center [247, 233] width 143 height 9
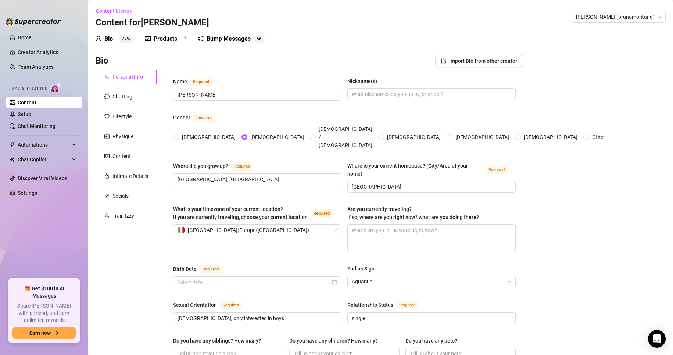
radio input "true"
type input "[DATE]"
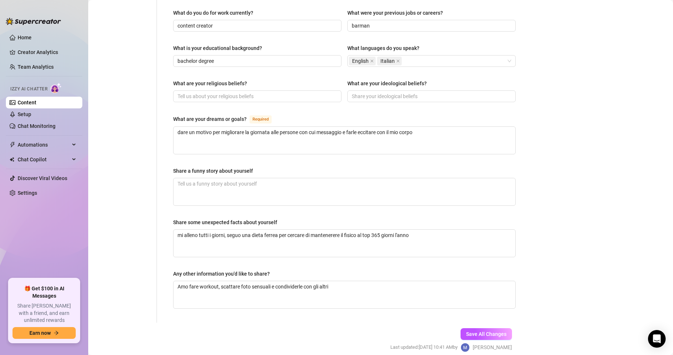
scroll to position [367, 0]
